Goal: Task Accomplishment & Management: Complete application form

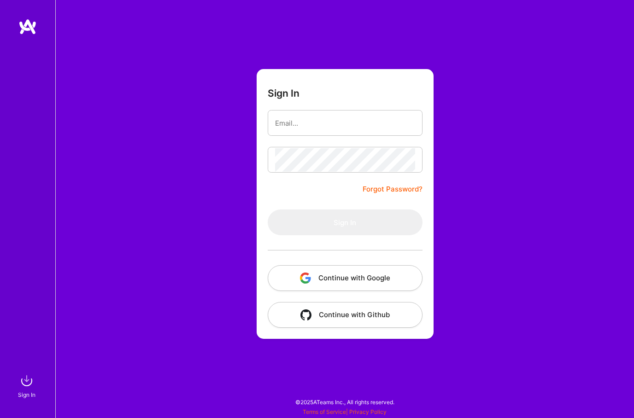
click at [332, 123] on input "email" at bounding box center [345, 122] width 140 height 23
type input "[EMAIL_ADDRESS][DOMAIN_NAME]"
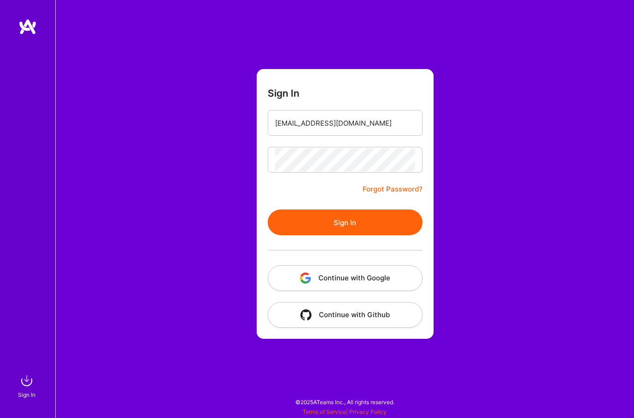
click at [342, 212] on button "Sign In" at bounding box center [345, 223] width 155 height 26
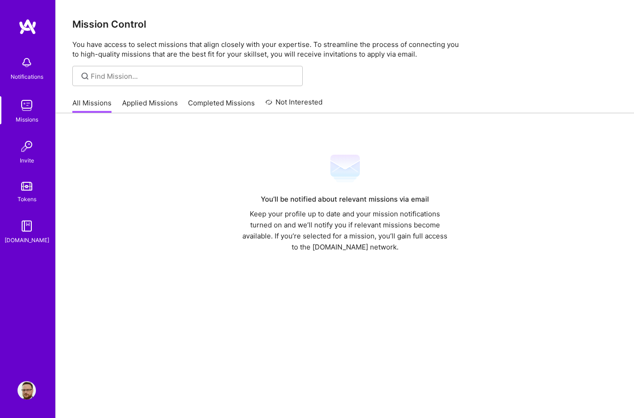
click at [141, 105] on link "Applied Missions" at bounding box center [150, 105] width 56 height 15
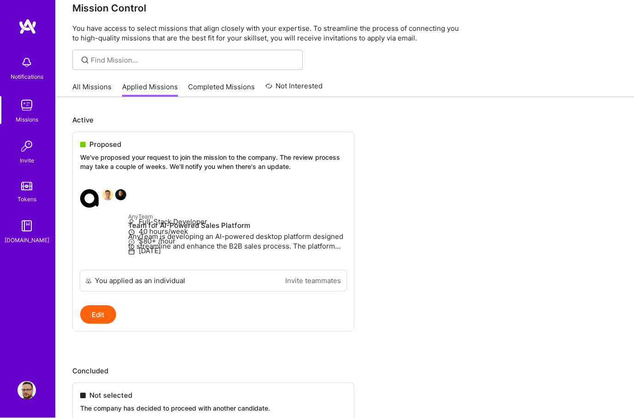
scroll to position [8, 0]
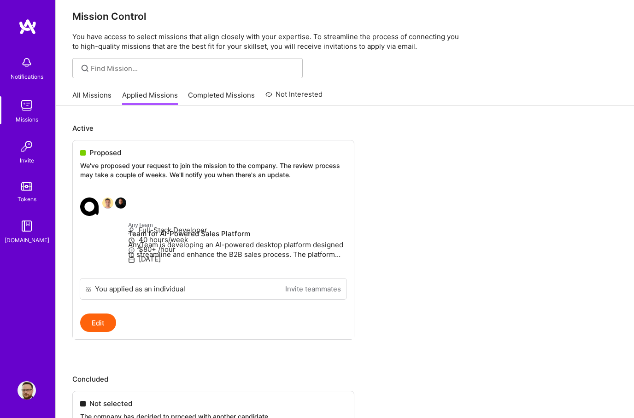
click at [201, 103] on link "Completed Missions" at bounding box center [221, 97] width 67 height 15
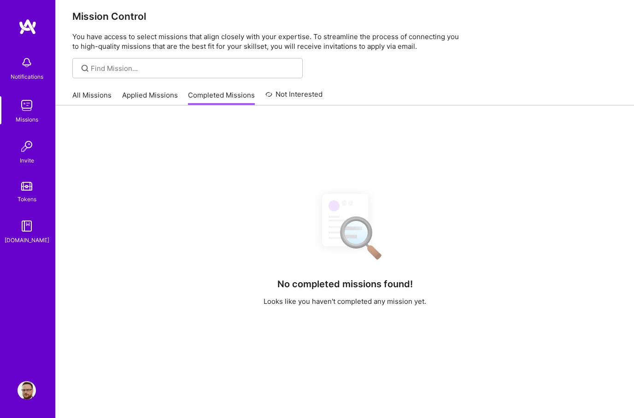
scroll to position [45, 0]
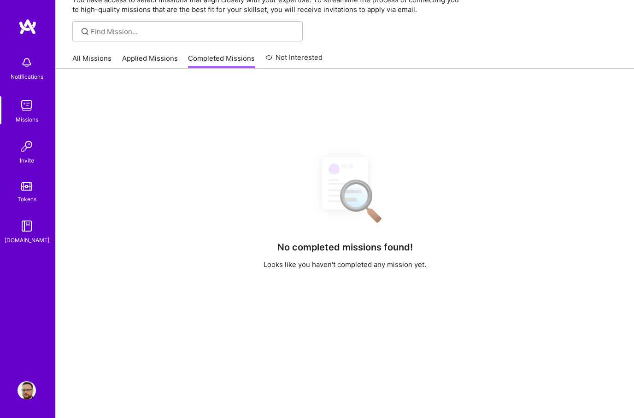
click at [98, 64] on link "All Missions" at bounding box center [91, 60] width 39 height 15
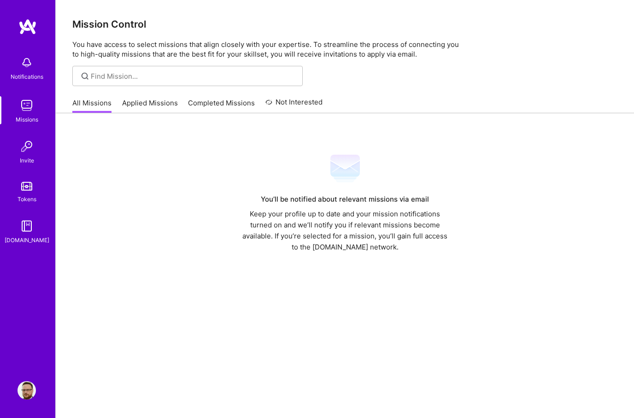
click at [91, 102] on link "All Missions" at bounding box center [91, 105] width 39 height 15
click at [146, 106] on link "Applied Missions" at bounding box center [150, 105] width 56 height 15
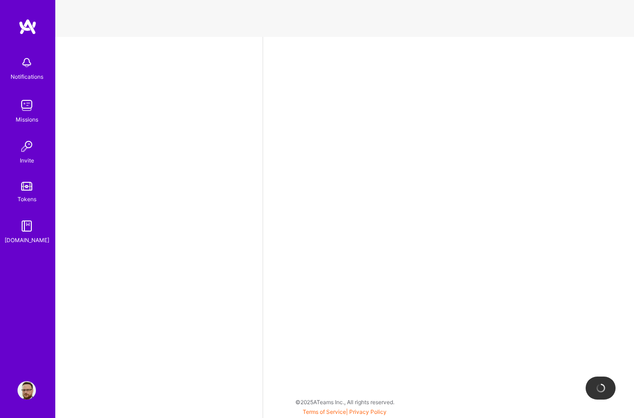
select select "PL"
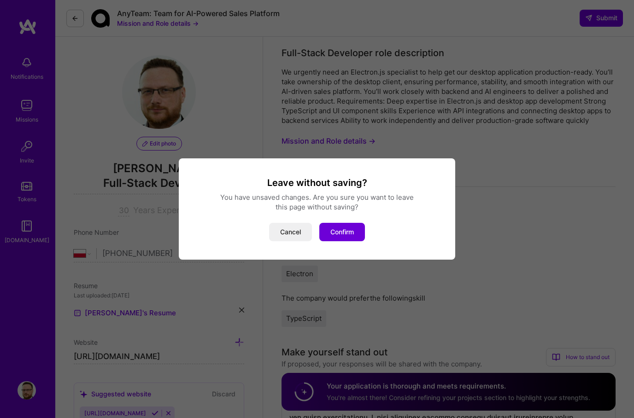
click at [341, 235] on button "Confirm" at bounding box center [342, 232] width 46 height 18
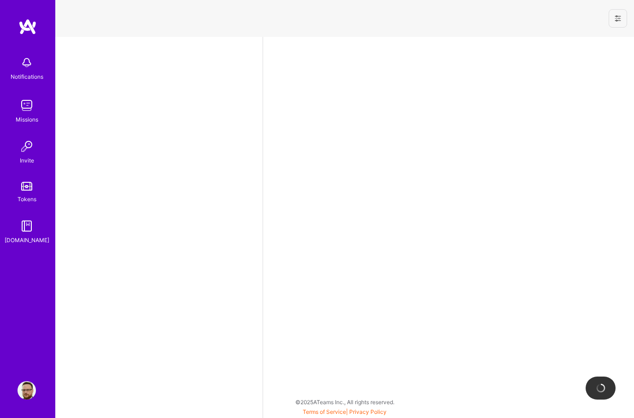
select select "PL"
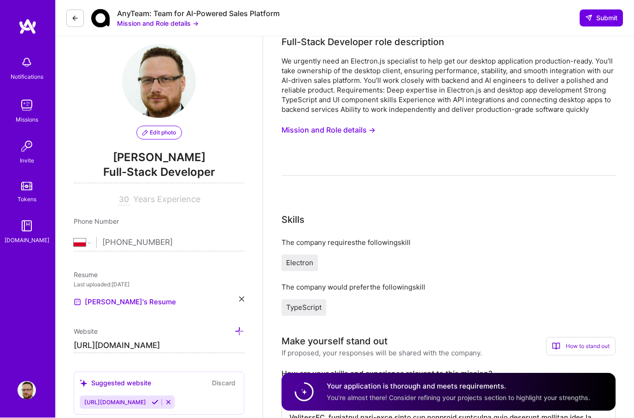
scroll to position [12, 0]
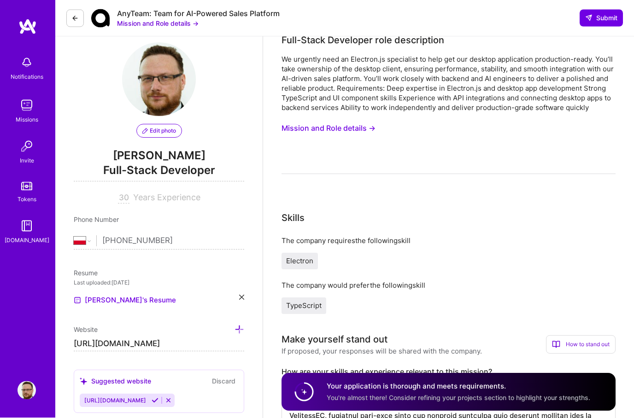
click at [294, 121] on button "Mission and Role details →" at bounding box center [328, 128] width 94 height 17
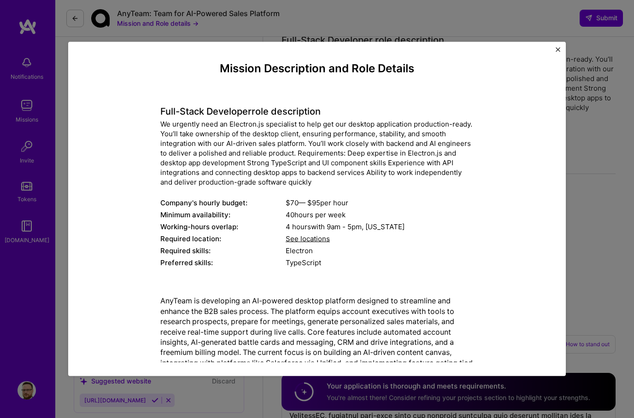
scroll to position [0, 0]
click at [589, 169] on div "Mission Description and Role Details Full-Stack Developer role description We u…" at bounding box center [317, 209] width 634 height 418
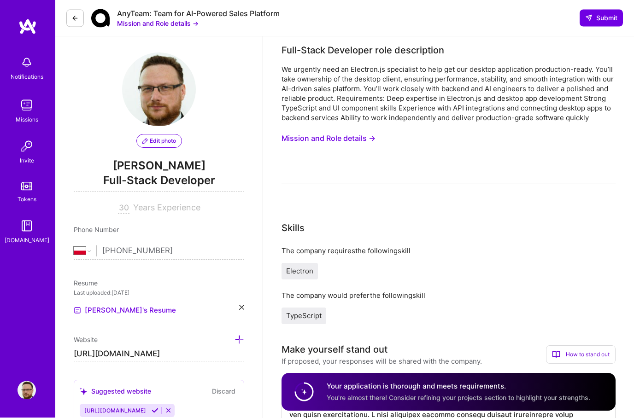
scroll to position [0, 0]
